Goal: Information Seeking & Learning: Check status

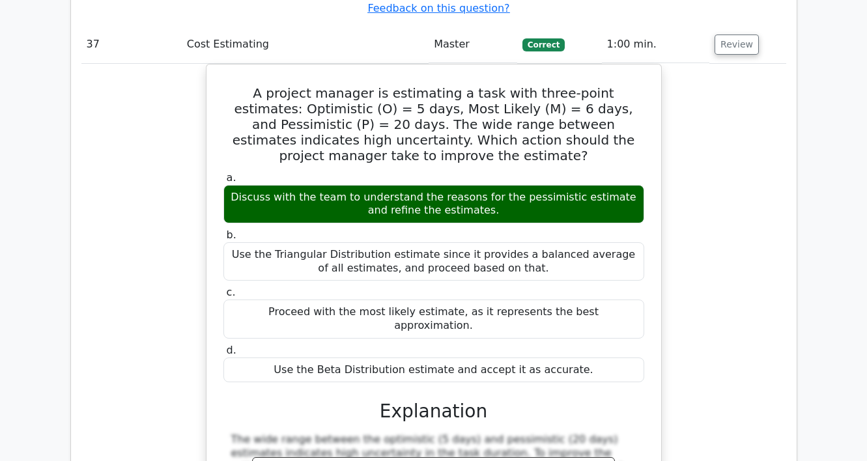
scroll to position [28424, 0]
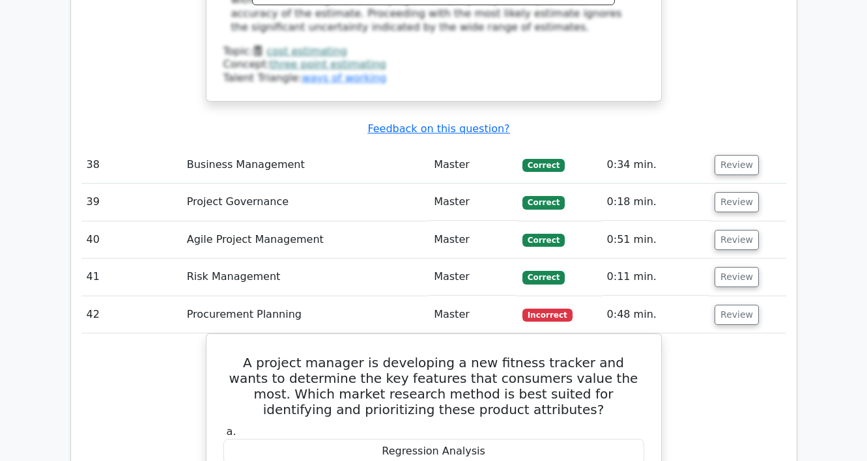
scroll to position [28963, 0]
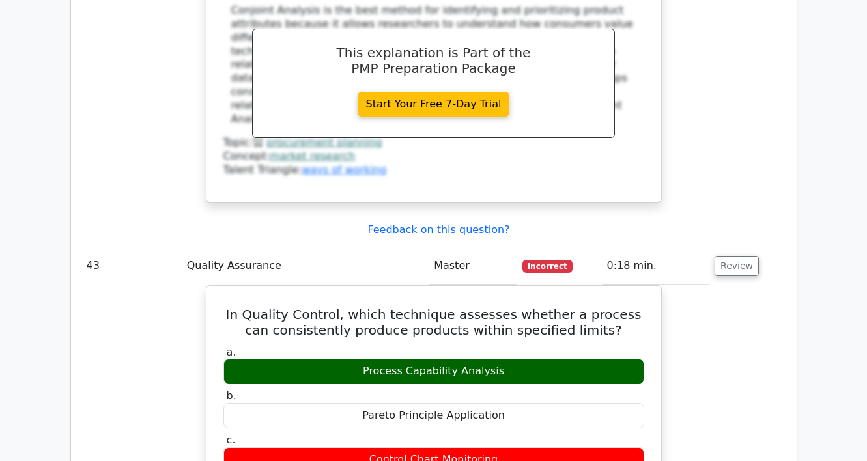
scroll to position [29716, 0]
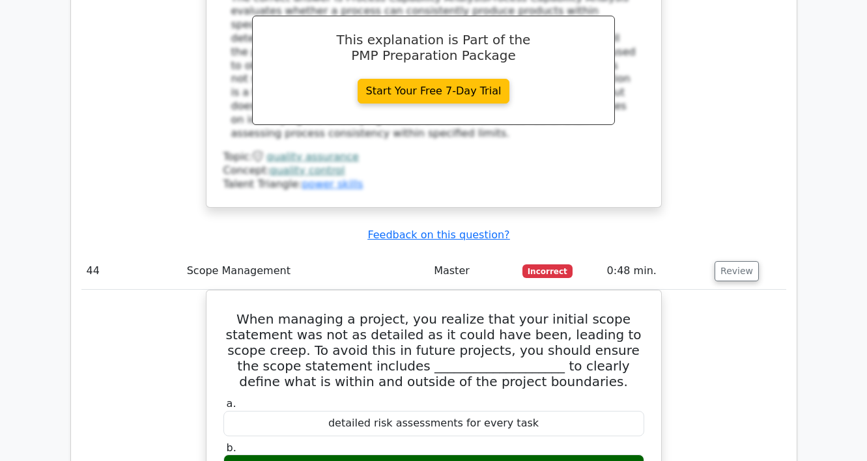
scroll to position [30213, 0]
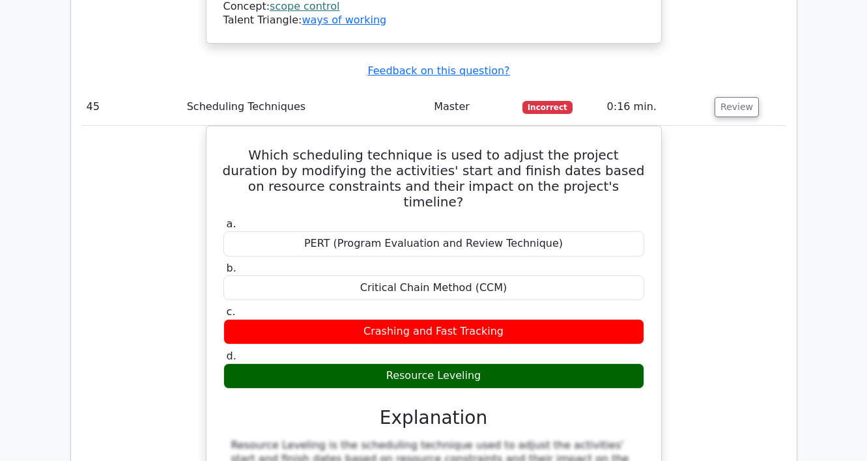
scroll to position [31062, 0]
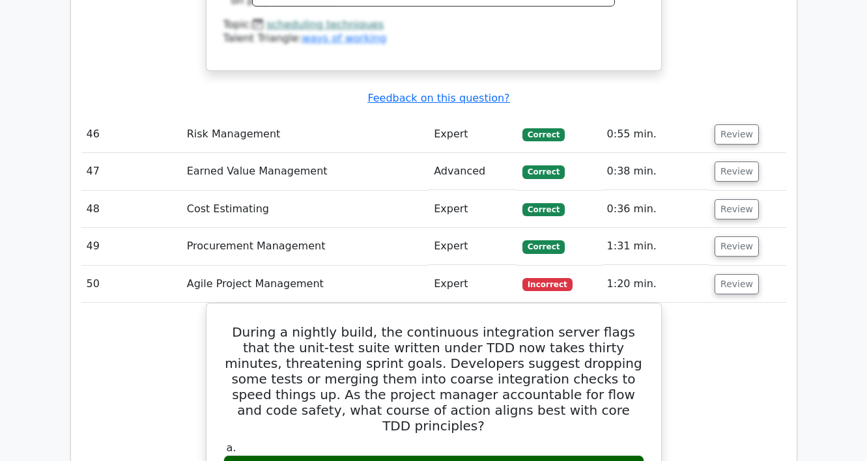
scroll to position [31623, 0]
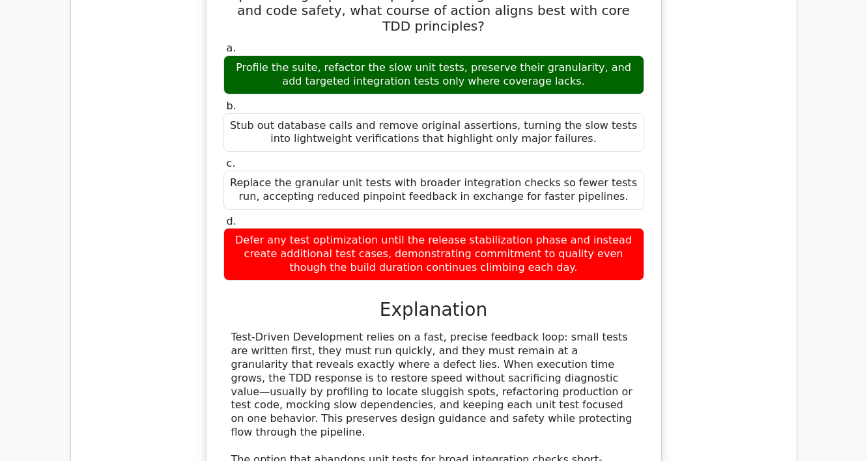
scroll to position [32020, 0]
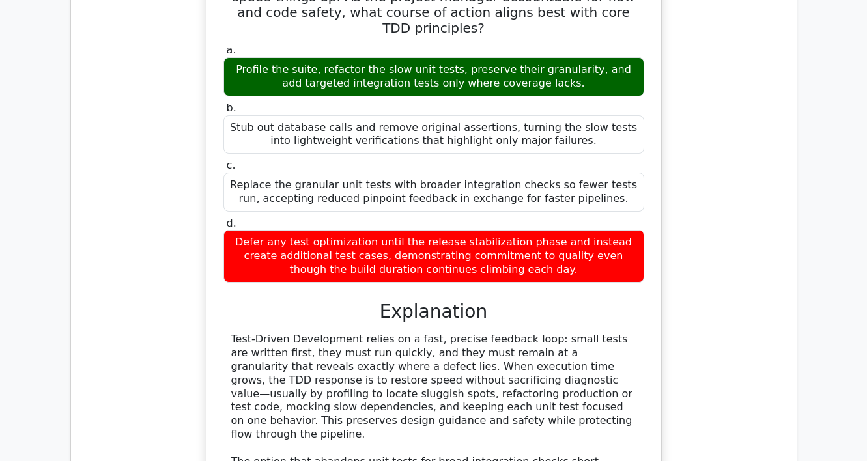
drag, startPoint x: 531, startPoint y: 91, endPoint x: 225, endPoint y: 11, distance: 316.4
copy h5 "A project manager is choosing between two subcontractors for a key deliverable.…"
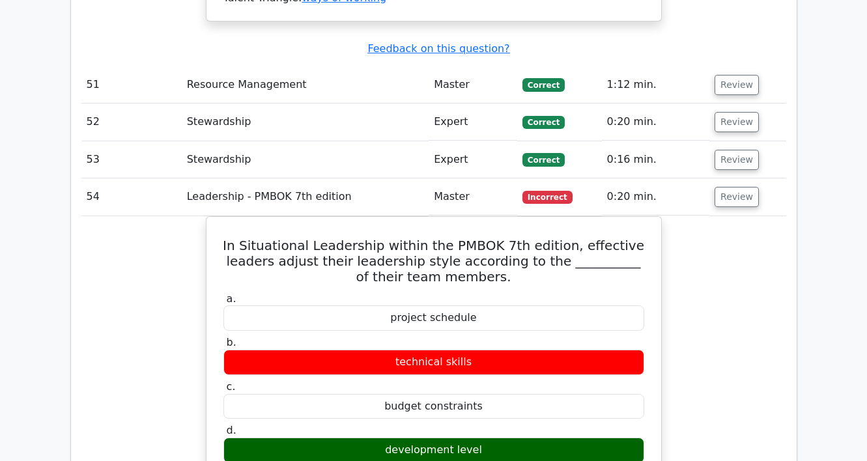
scroll to position [32640, 0]
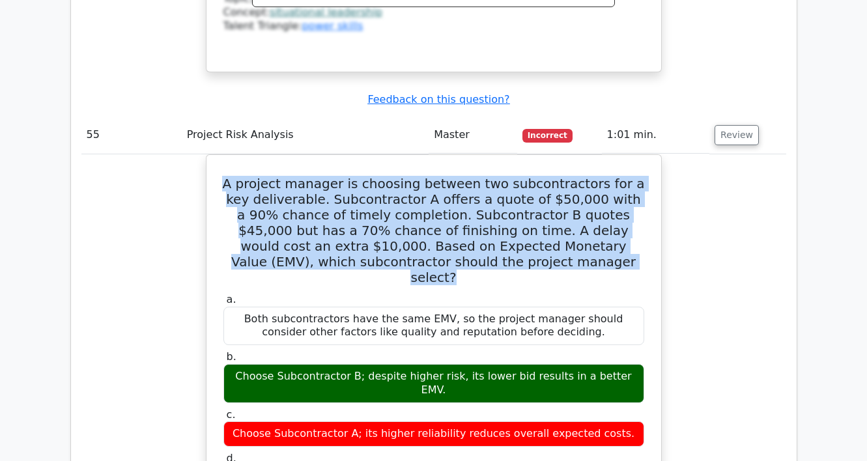
scroll to position [33263, 0]
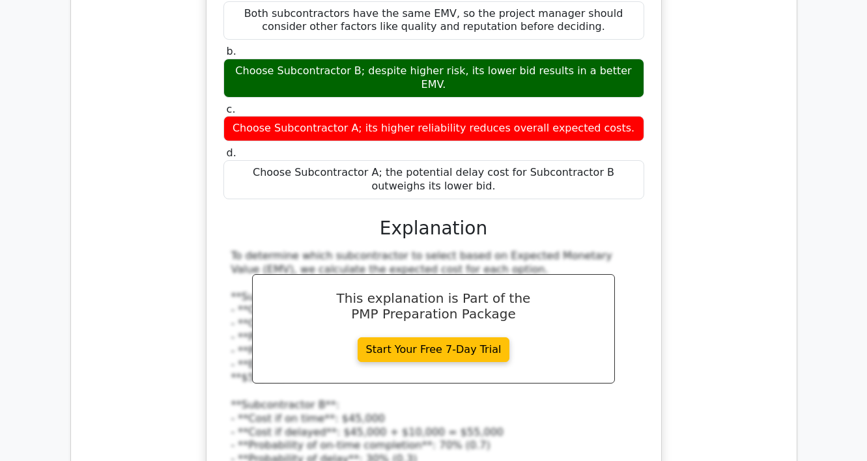
scroll to position [33554, 0]
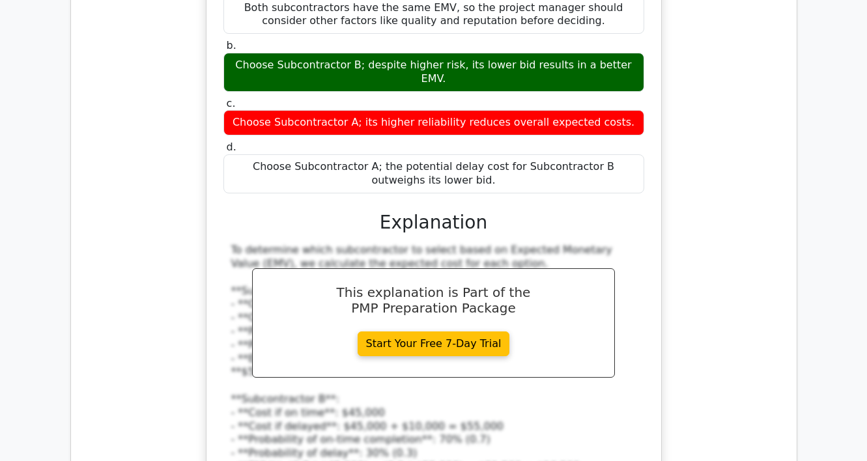
drag, startPoint x: 541, startPoint y: 75, endPoint x: 482, endPoint y: 61, distance: 60.2
drag, startPoint x: 557, startPoint y: 68, endPoint x: 212, endPoint y: 40, distance: 346.3
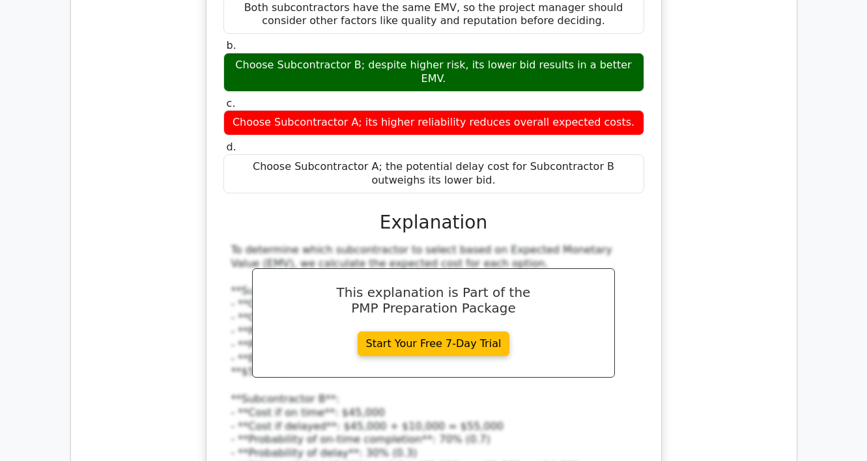
copy h5 "A highly motivated and qualified team is working on a project. Which leadership…"
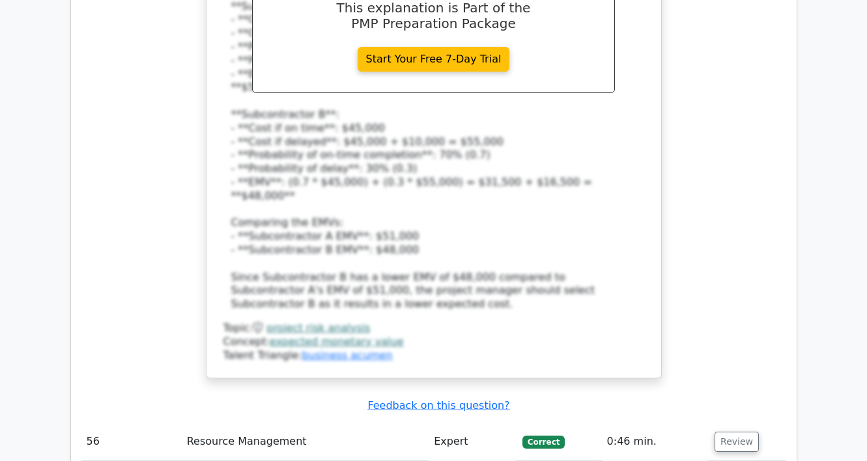
scroll to position [34067, 0]
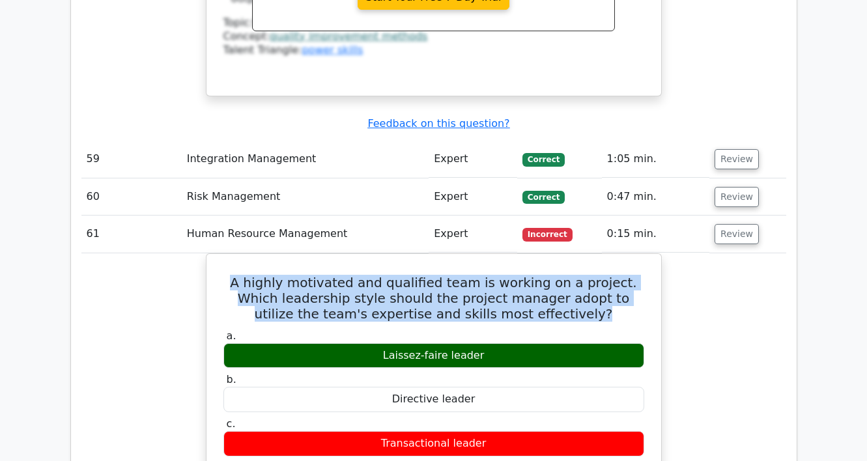
scroll to position [34775, 0]
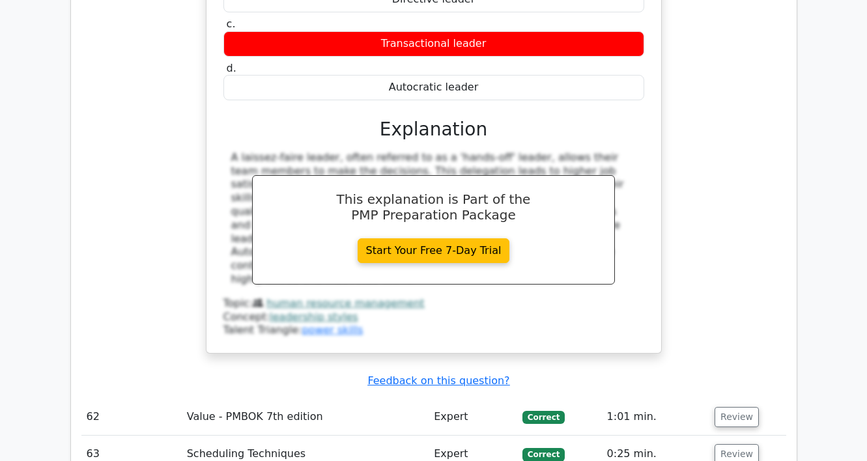
scroll to position [35177, 0]
